Goal: Transaction & Acquisition: Purchase product/service

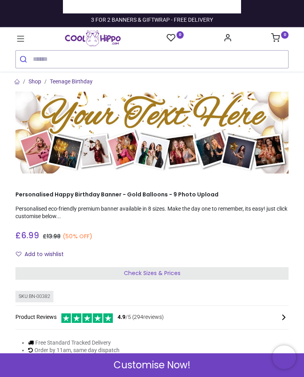
click at [21, 32] on link at bounding box center [20, 38] width 10 height 14
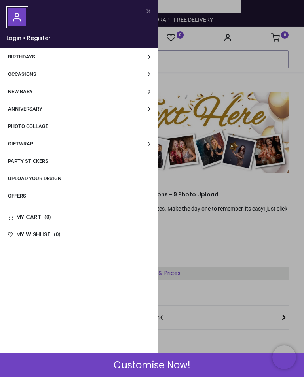
click at [151, 58] on link "Birthdays" at bounding box center [79, 56] width 158 height 17
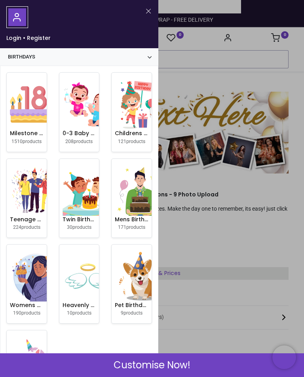
click at [25, 120] on img at bounding box center [35, 104] width 51 height 51
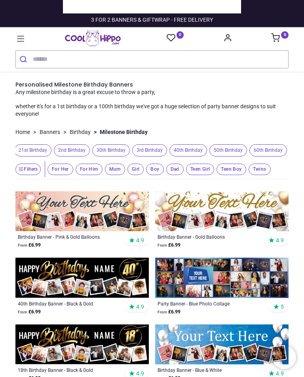
scroll to position [0, 249]
click at [240, 151] on span "50th Birthday" at bounding box center [222, 150] width 38 height 12
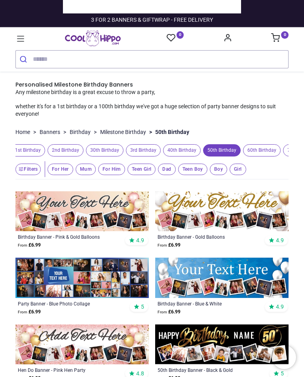
click at [60, 170] on span "For Her" at bounding box center [60, 169] width 26 height 11
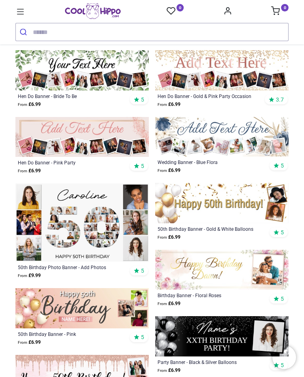
scroll to position [314, 0]
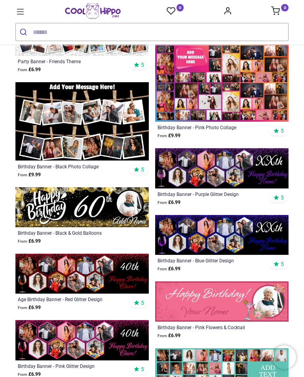
scroll to position [1624, 0]
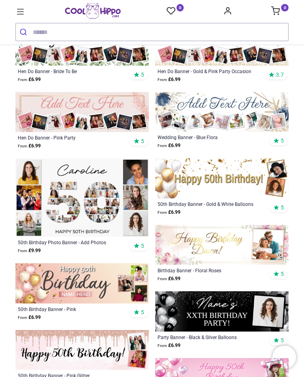
scroll to position [331, 0]
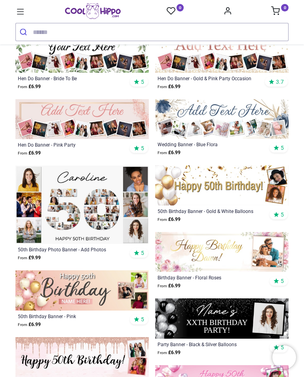
click at [89, 209] on img at bounding box center [81, 205] width 133 height 78
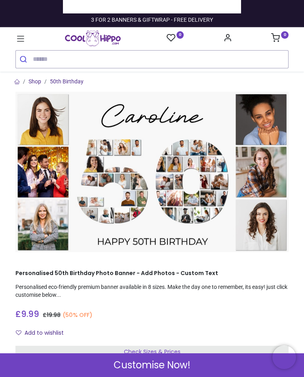
click at [150, 366] on span "Customise Now!" at bounding box center [151, 365] width 77 height 13
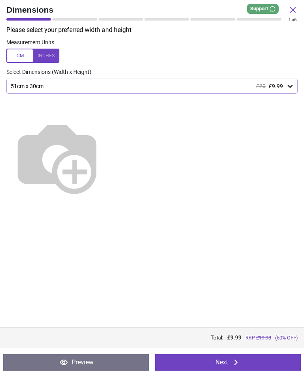
click at [295, 76] on div "Please select your preferred width and height Measurement Units Select Dimensio…" at bounding box center [152, 177] width 304 height 302
click at [48, 57] on div at bounding box center [32, 56] width 53 height 14
click at [292, 87] on icon at bounding box center [290, 86] width 8 height 8
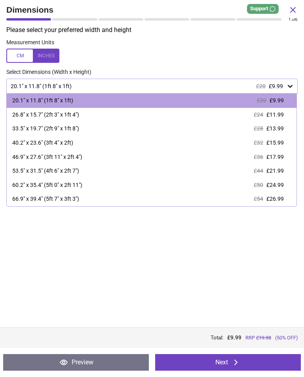
click at [280, 128] on span "£13.99" at bounding box center [274, 128] width 17 height 6
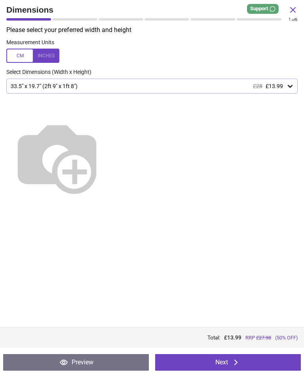
click at [22, 55] on div at bounding box center [32, 56] width 53 height 14
click at [229, 364] on button "Next" at bounding box center [228, 362] width 146 height 17
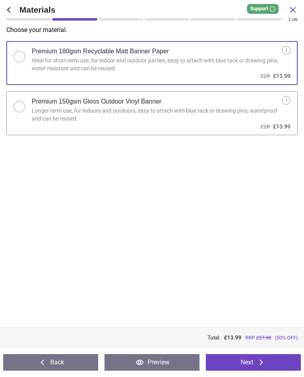
click at [257, 359] on icon at bounding box center [260, 362] width 9 height 9
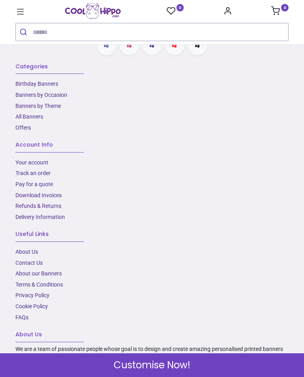
click at [141, 362] on span "Customise Now!" at bounding box center [151, 365] width 77 height 13
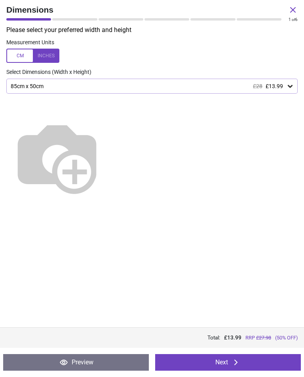
scroll to position [1317, 0]
click at [234, 360] on icon at bounding box center [235, 362] width 9 height 9
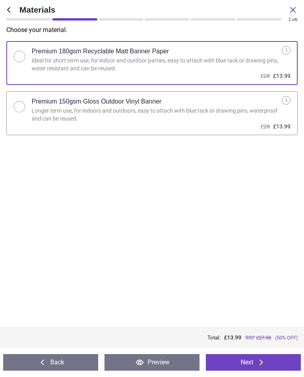
click at [256, 362] on button "Next" at bounding box center [253, 362] width 95 height 17
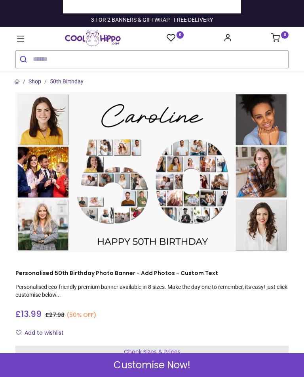
click at [273, 231] on img at bounding box center [151, 172] width 273 height 161
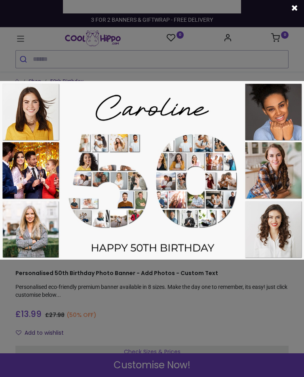
click at [296, 5] on span at bounding box center [294, 8] width 6 height 8
